Goal: Use online tool/utility: Utilize a website feature to perform a specific function

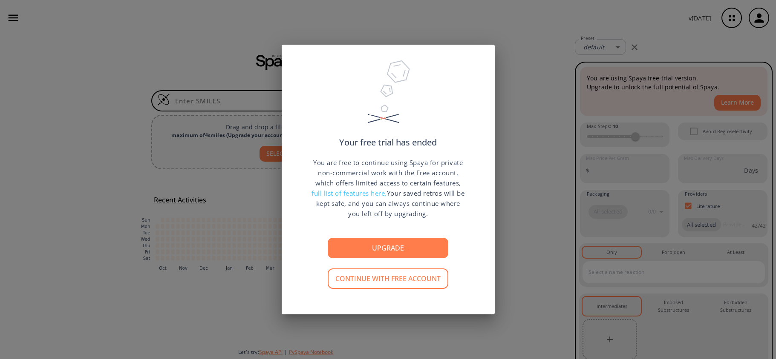
click at [544, 83] on div "Your free trial has ended You are free to continue using Spaya for private non-…" at bounding box center [388, 179] width 776 height 359
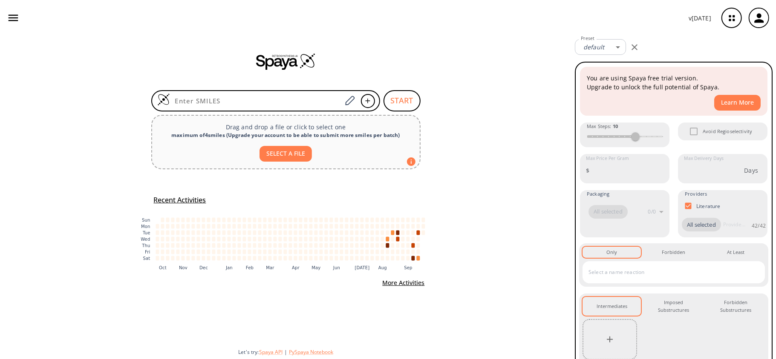
click at [288, 85] on div at bounding box center [285, 61] width 571 height 51
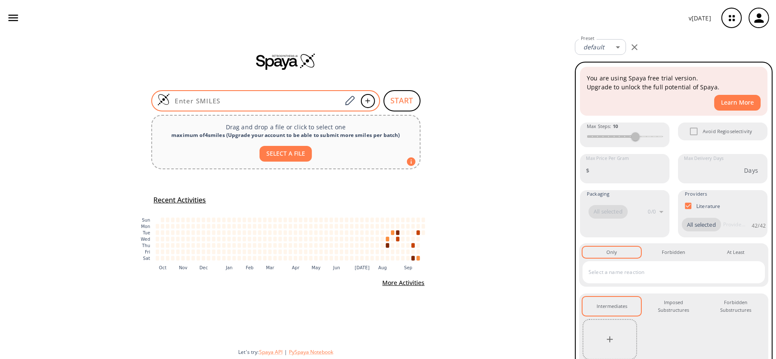
click at [288, 106] on div at bounding box center [265, 100] width 229 height 21
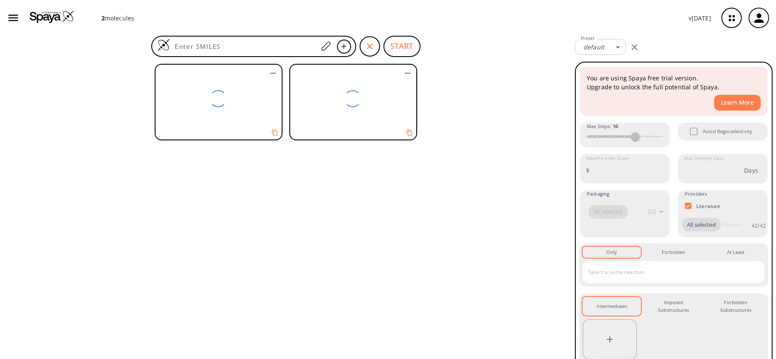
click at [286, 62] on div at bounding box center [285, 101] width 269 height 83
click at [363, 40] on div "button" at bounding box center [369, 46] width 20 height 20
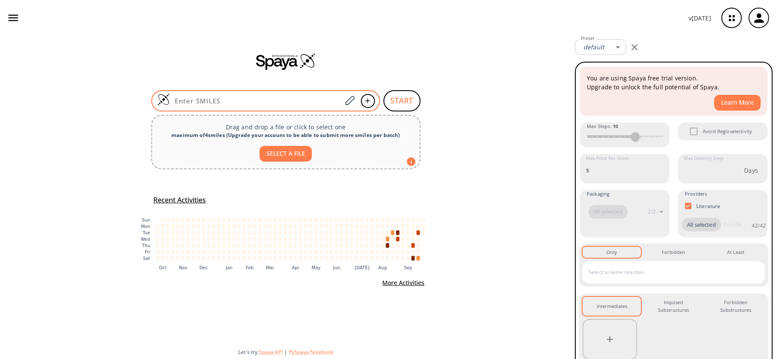
click at [262, 92] on div at bounding box center [265, 100] width 229 height 21
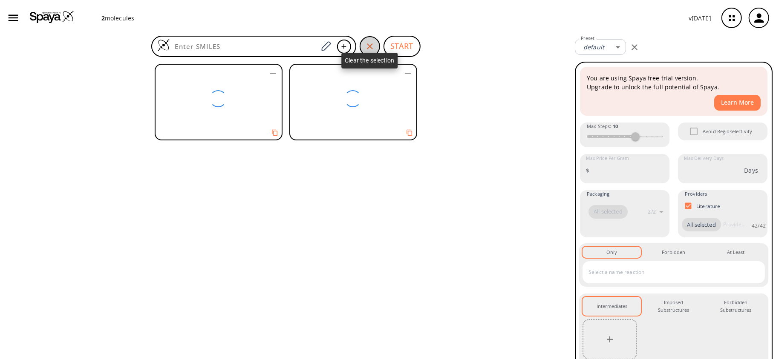
click at [364, 45] on div "button" at bounding box center [369, 46] width 20 height 20
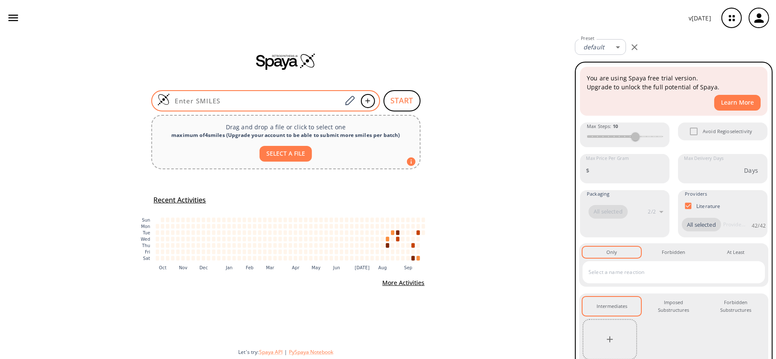
click at [222, 103] on input at bounding box center [256, 101] width 172 height 9
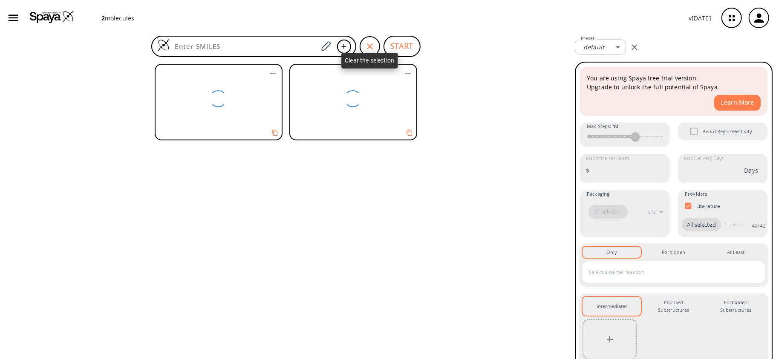
click at [377, 51] on div "button" at bounding box center [369, 46] width 20 height 20
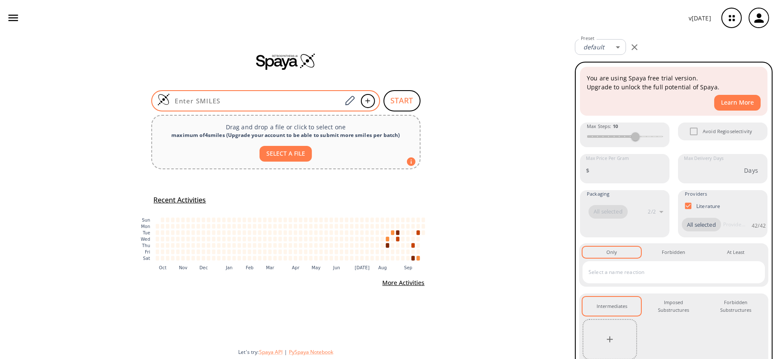
click at [314, 97] on input at bounding box center [256, 101] width 172 height 9
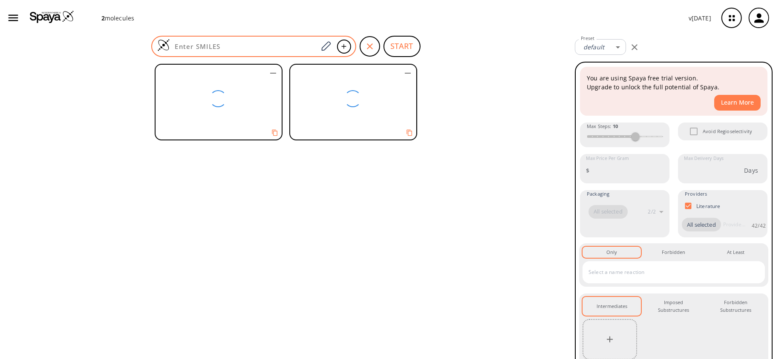
click at [195, 41] on div at bounding box center [253, 46] width 205 height 21
click at [300, 50] on input at bounding box center [244, 46] width 148 height 9
click at [297, 43] on input at bounding box center [244, 46] width 148 height 9
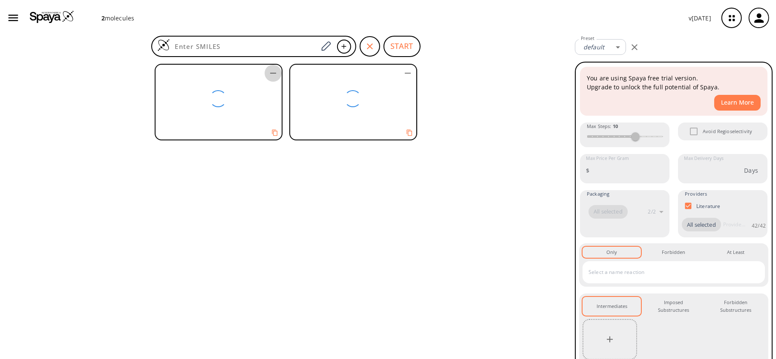
click at [276, 74] on icon "button" at bounding box center [273, 73] width 10 height 10
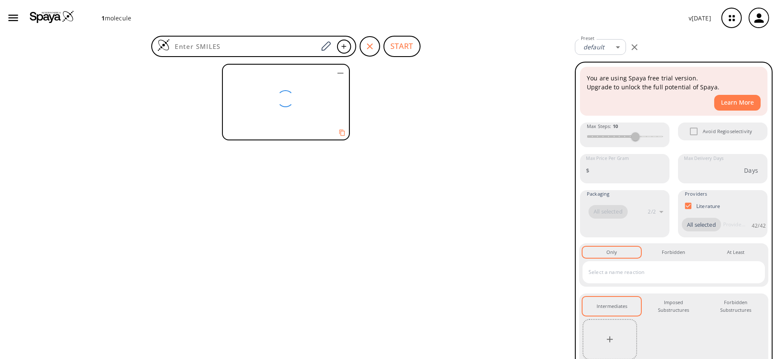
click at [336, 72] on icon "button" at bounding box center [340, 73] width 10 height 10
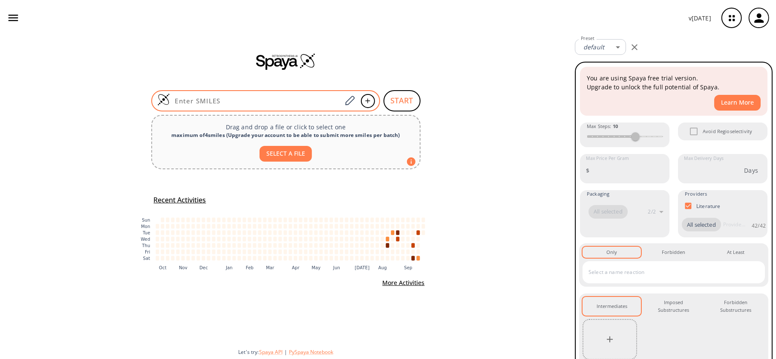
click at [288, 97] on input at bounding box center [256, 101] width 172 height 9
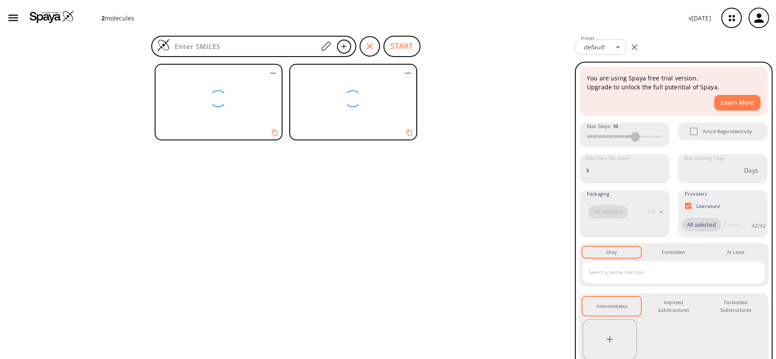
click at [271, 72] on icon "button" at bounding box center [273, 73] width 10 height 10
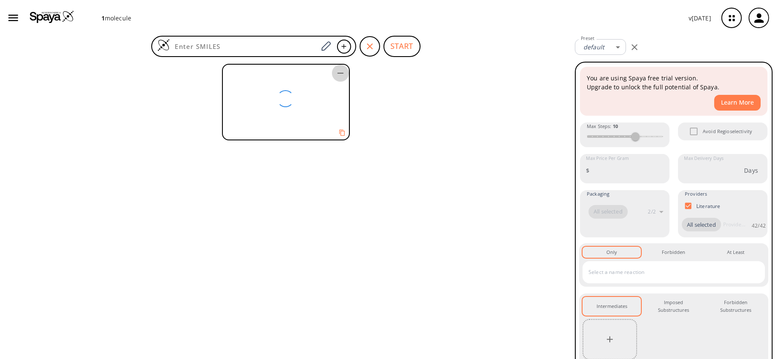
click at [341, 71] on icon "button" at bounding box center [340, 73] width 10 height 10
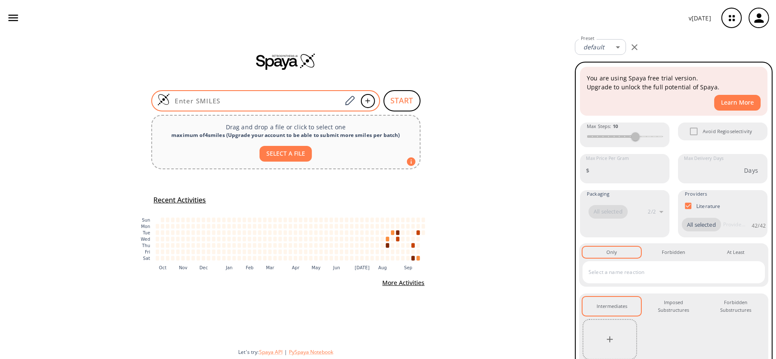
click at [267, 100] on input at bounding box center [256, 101] width 172 height 9
paste input "CN1C(CC(OC)=O)=CC=C1"
type input "CN1C(CC(OC)=O)=CC=C1"
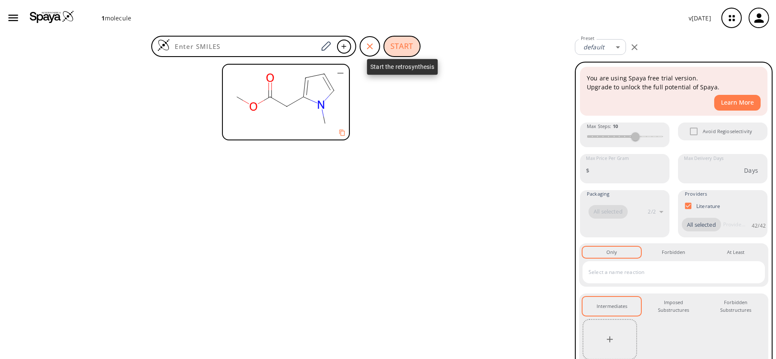
click at [405, 39] on button "START" at bounding box center [401, 46] width 37 height 21
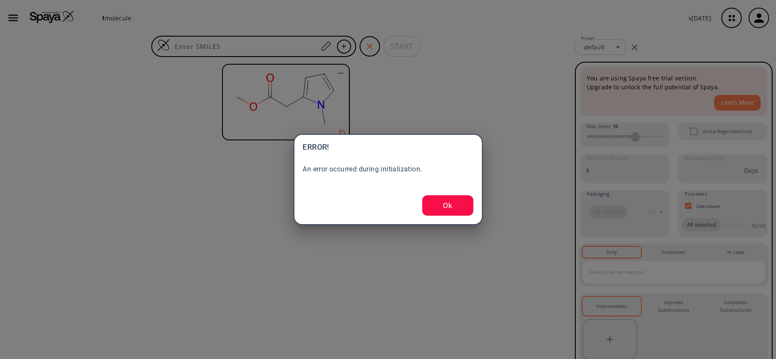
click at [461, 199] on button "Ok" at bounding box center [447, 205] width 51 height 20
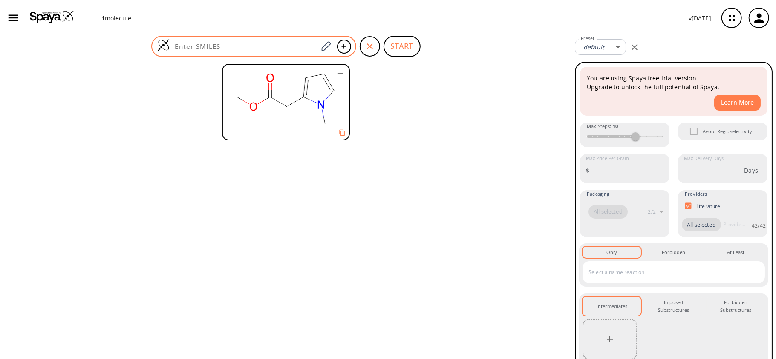
click at [252, 46] on input at bounding box center [244, 46] width 148 height 9
click at [400, 34] on div "1 molecule v 1.9.44" at bounding box center [388, 18] width 776 height 36
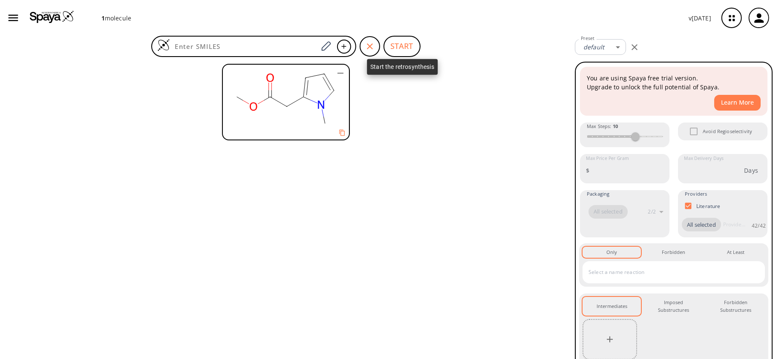
click at [401, 44] on button "START" at bounding box center [401, 46] width 37 height 21
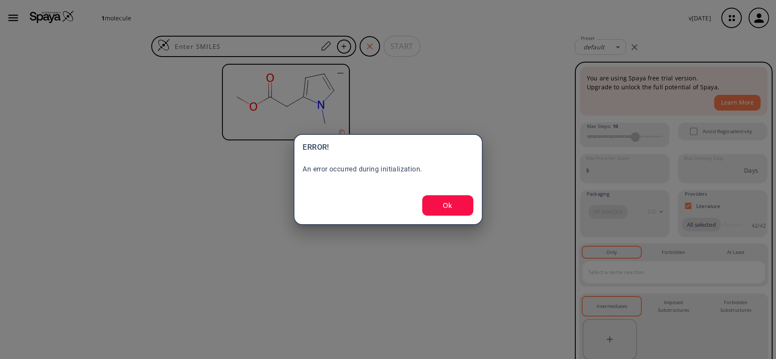
click at [472, 198] on button "Ok" at bounding box center [447, 205] width 51 height 20
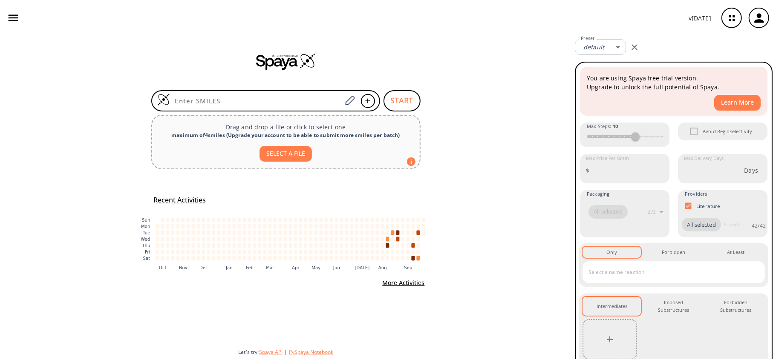
type input "CN1C(CC(OC)=O)=CC=C1"
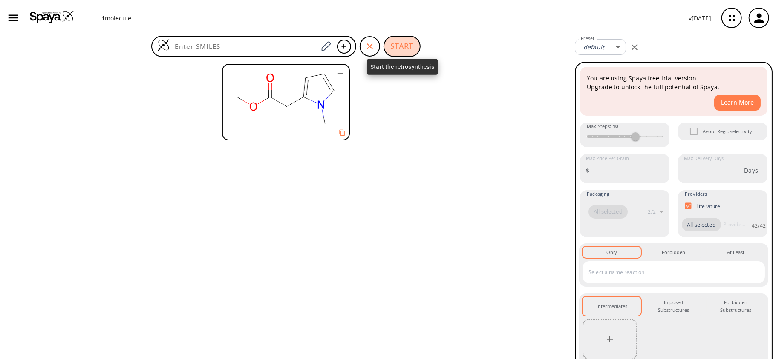
click at [409, 40] on button "START" at bounding box center [401, 46] width 37 height 21
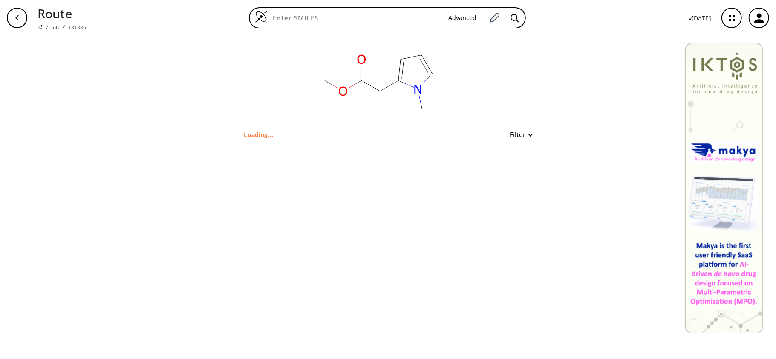
type input "CN1C(CC(OC)=O)=CC=C1"
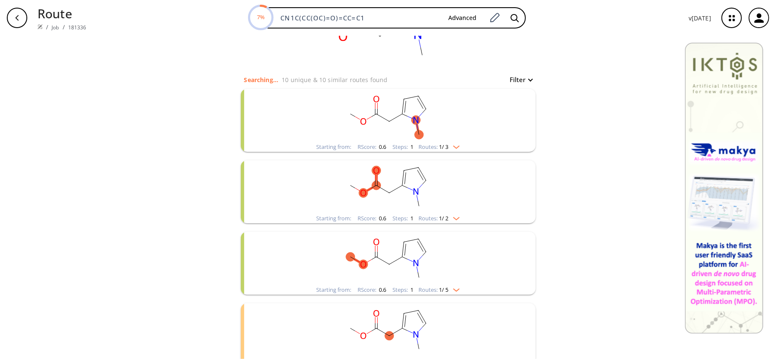
scroll to position [113, 0]
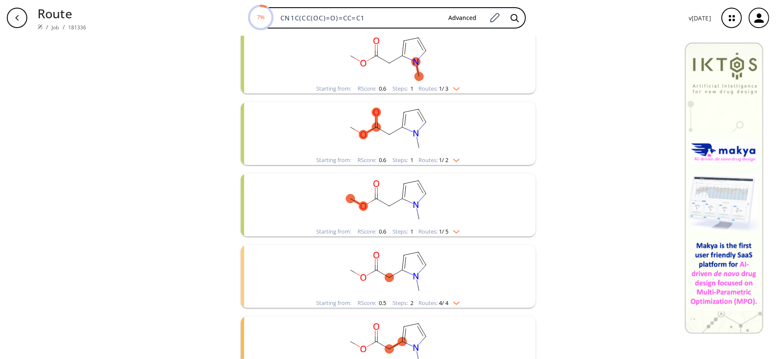
click at [415, 59] on ellipse "clusters" at bounding box center [415, 61] width 9 height 9
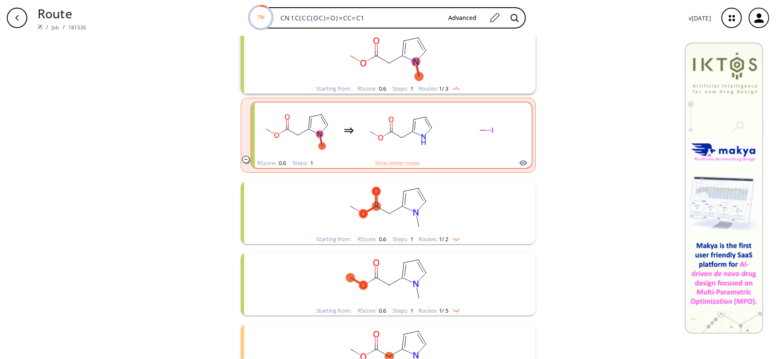
click at [388, 129] on ellipse "clusters" at bounding box center [391, 131] width 7 height 7
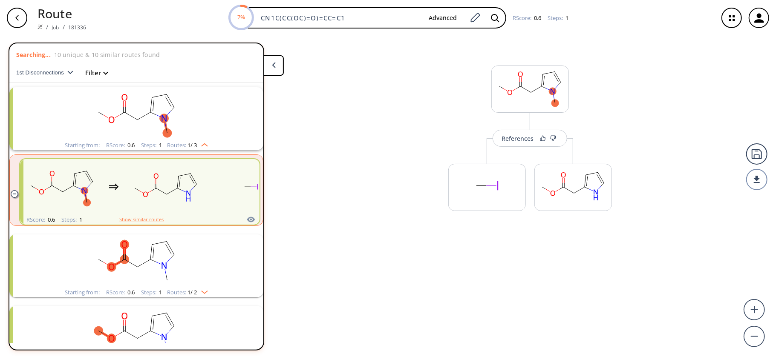
scroll to position [19, 0]
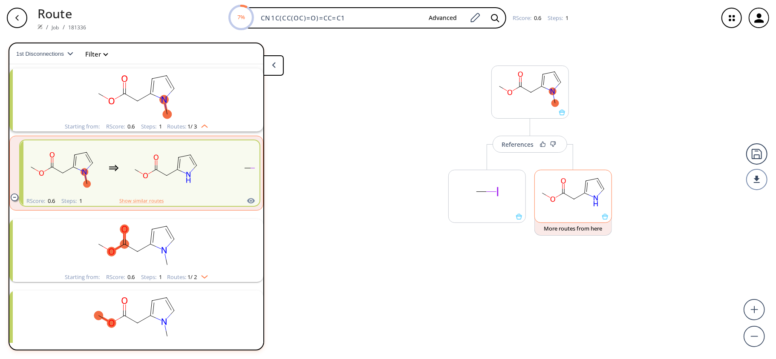
click at [567, 203] on rect at bounding box center [573, 191] width 77 height 43
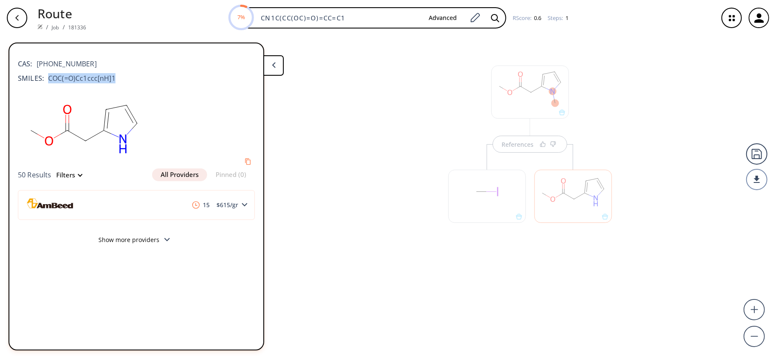
drag, startPoint x: 120, startPoint y: 77, endPoint x: 49, endPoint y: 79, distance: 70.7
click at [49, 79] on div "SMILES: COC(=O)Cc1ccc[nH]1" at bounding box center [136, 78] width 237 height 10
click at [202, 105] on div at bounding box center [136, 128] width 237 height 81
click at [402, 182] on div "References" at bounding box center [388, 194] width 776 height 317
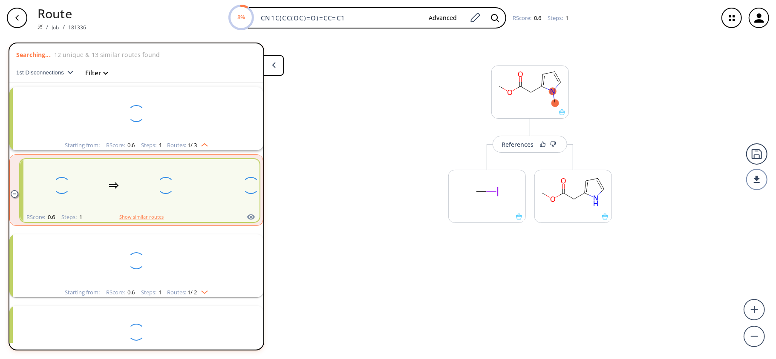
scroll to position [19, 0]
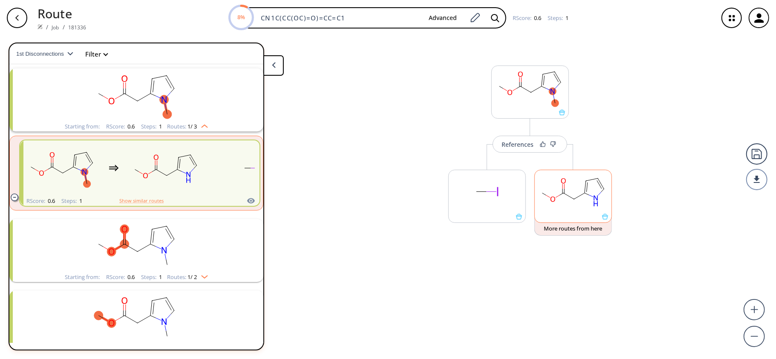
click at [597, 204] on icon at bounding box center [595, 203] width 4 height 5
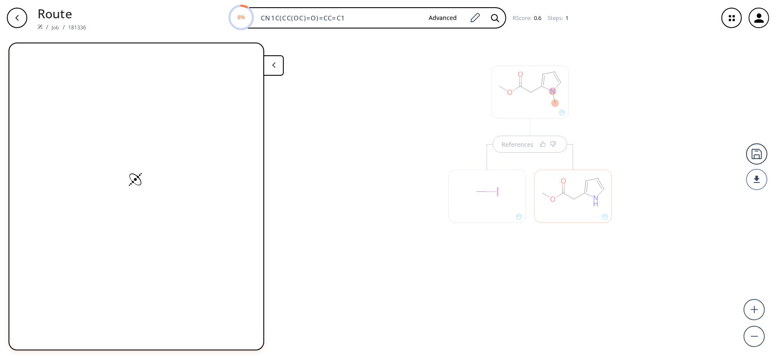
scroll to position [0, 0]
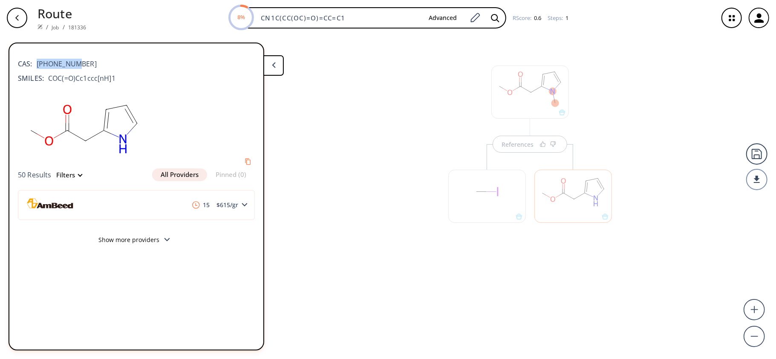
drag, startPoint x: 97, startPoint y: 58, endPoint x: 36, endPoint y: 67, distance: 62.0
click at [36, 67] on div "CAS: [PHONE_NUMBER]" at bounding box center [136, 59] width 237 height 19
copy span "[PHONE_NUMBER]"
click at [310, 126] on div "References" at bounding box center [388, 194] width 776 height 317
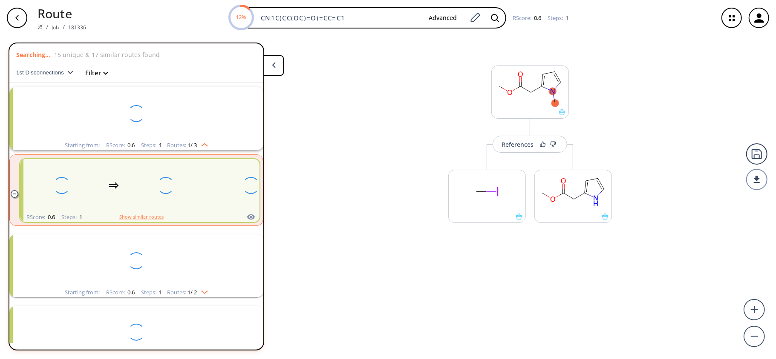
scroll to position [19, 0]
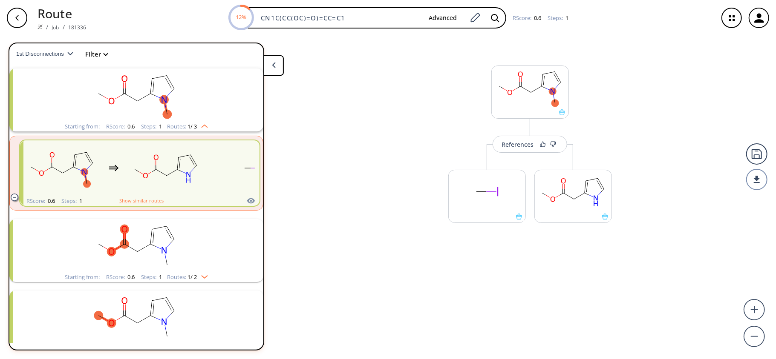
click at [197, 99] on rect "clusters" at bounding box center [136, 95] width 221 height 53
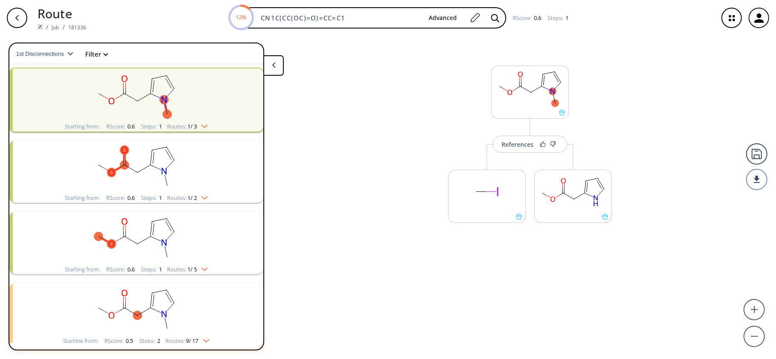
click at [197, 99] on rect "clusters" at bounding box center [136, 95] width 221 height 53
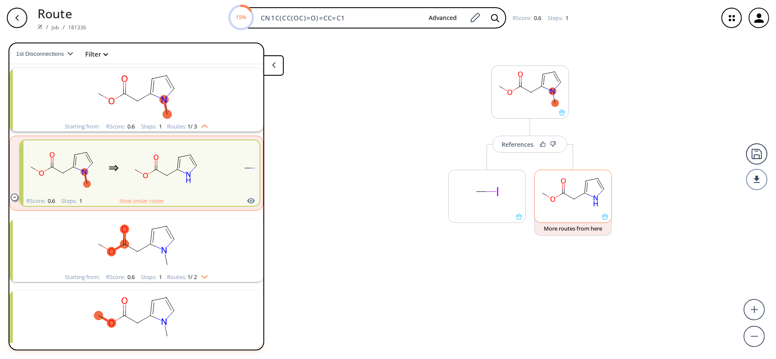
click at [561, 203] on rect at bounding box center [573, 191] width 77 height 43
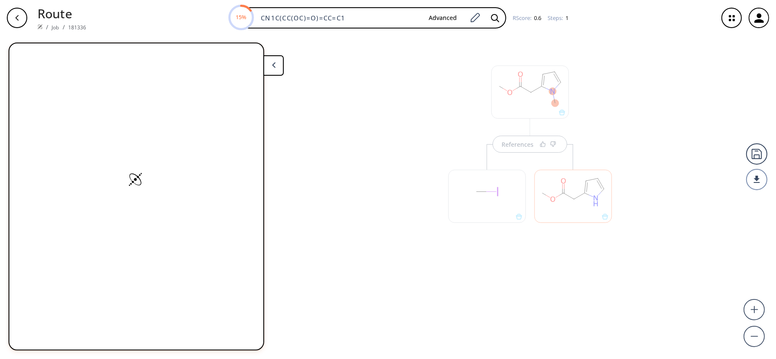
scroll to position [0, 0]
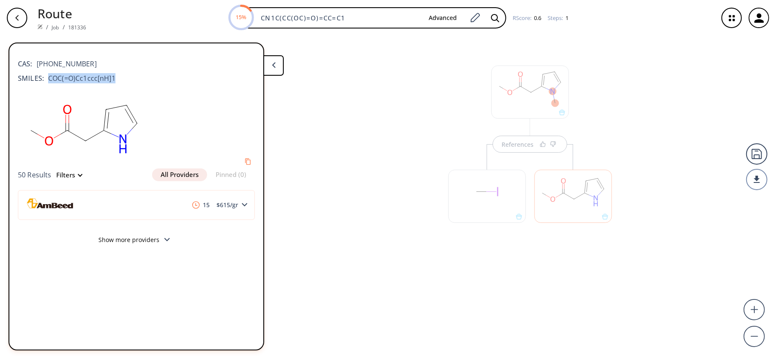
drag, startPoint x: 132, startPoint y: 79, endPoint x: 45, endPoint y: 80, distance: 87.3
click at [45, 80] on div "SMILES: COC(=O)Cc1ccc[nH]1" at bounding box center [136, 78] width 237 height 10
copy span "COC(=O)Cc1ccc[nH]1"
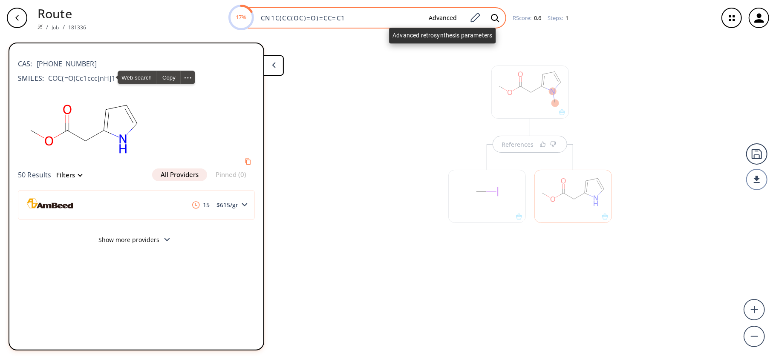
click at [392, 14] on input "CN1C(CC(OC)=O)=CC=C1" at bounding box center [339, 18] width 166 height 9
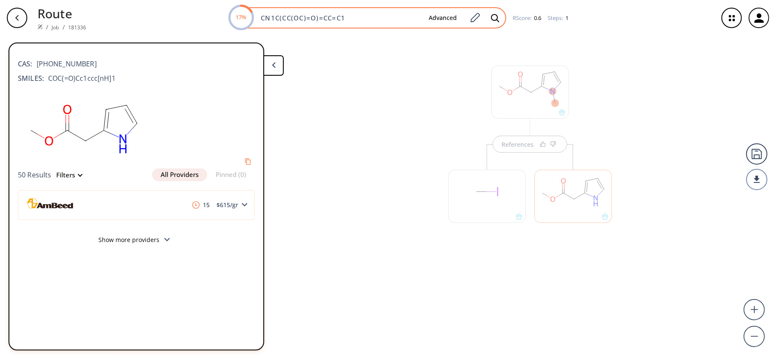
drag, startPoint x: 389, startPoint y: 17, endPoint x: 239, endPoint y: 26, distance: 150.2
click at [239, 26] on div "17% CN1C(CC(OC)=O)=CC=C1 Advanced" at bounding box center [367, 17] width 277 height 21
paste input "OC(=O)Cc1ccc[nH]"
type input "COC(=O)Cc1ccc[nH]1"
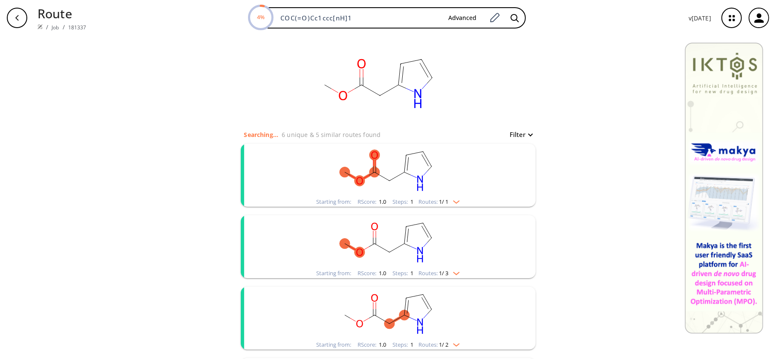
click at [374, 183] on rect "clusters" at bounding box center [387, 170] width 221 height 53
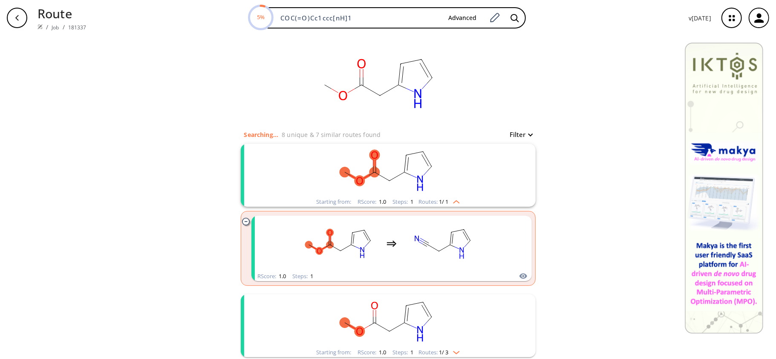
click at [359, 171] on rect "clusters" at bounding box center [387, 170] width 221 height 53
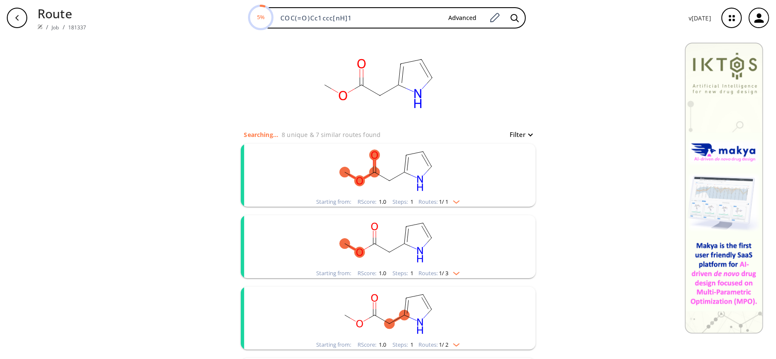
click at [359, 171] on rect "clusters" at bounding box center [387, 170] width 221 height 53
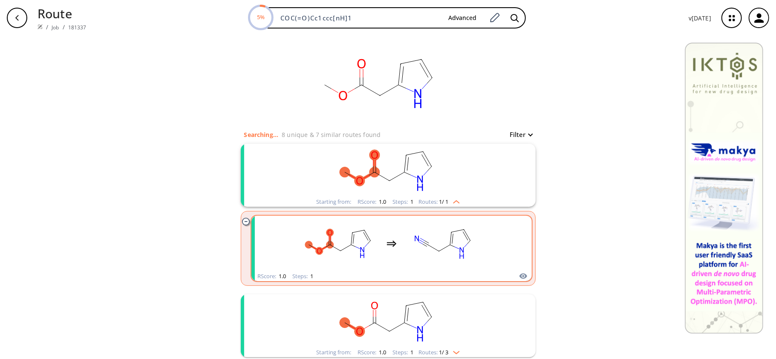
click at [405, 243] on rect "clusters" at bounding box center [443, 243] width 77 height 53
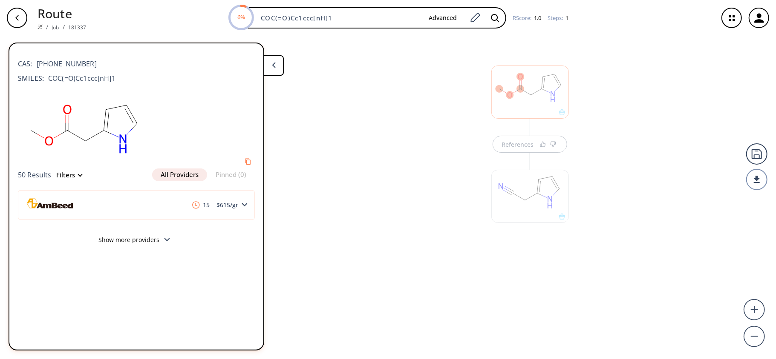
click at [372, 190] on div "References" at bounding box center [388, 194] width 776 height 317
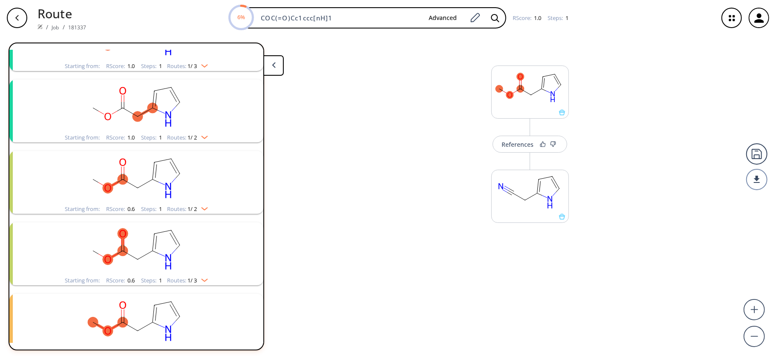
scroll to position [246, 0]
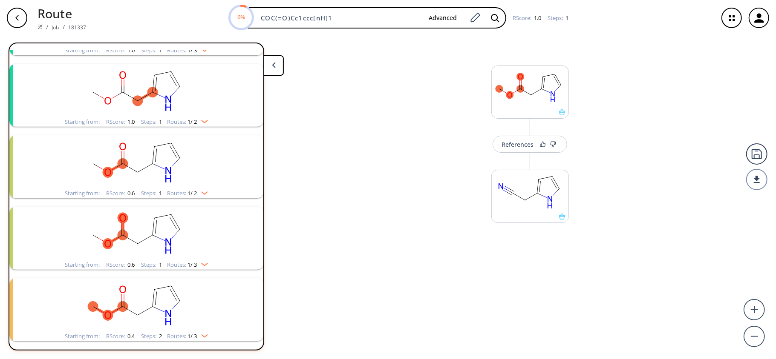
click at [152, 93] on icon "clusters" at bounding box center [155, 93] width 6 height 3
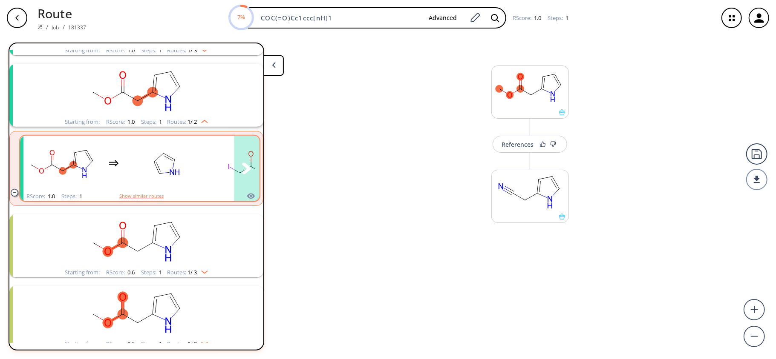
click at [130, 164] on rect "clusters" at bounding box center [165, 163] width 77 height 53
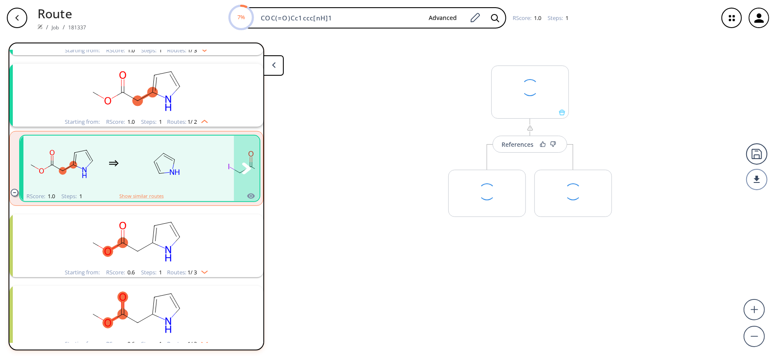
scroll to position [246, 0]
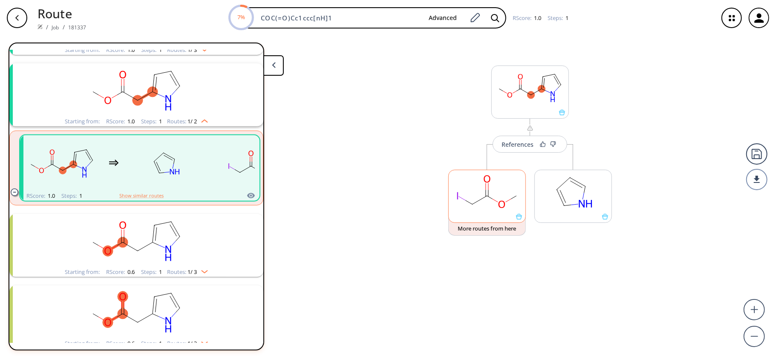
click at [501, 207] on ellipse at bounding box center [501, 204] width 10 height 11
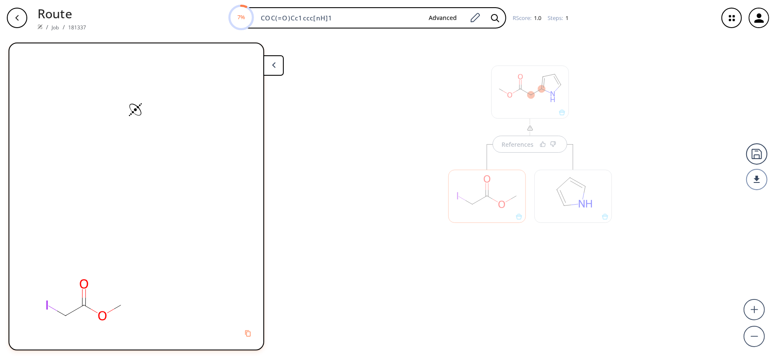
scroll to position [0, 0]
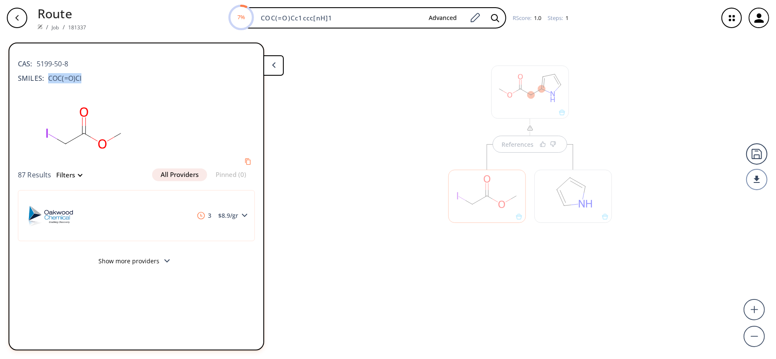
drag, startPoint x: 88, startPoint y: 78, endPoint x: 44, endPoint y: 79, distance: 43.4
click at [44, 79] on div "SMILES: COC(=O)CI" at bounding box center [136, 78] width 237 height 10
copy span "COC(=O)CI"
